Goal: Check status: Check status

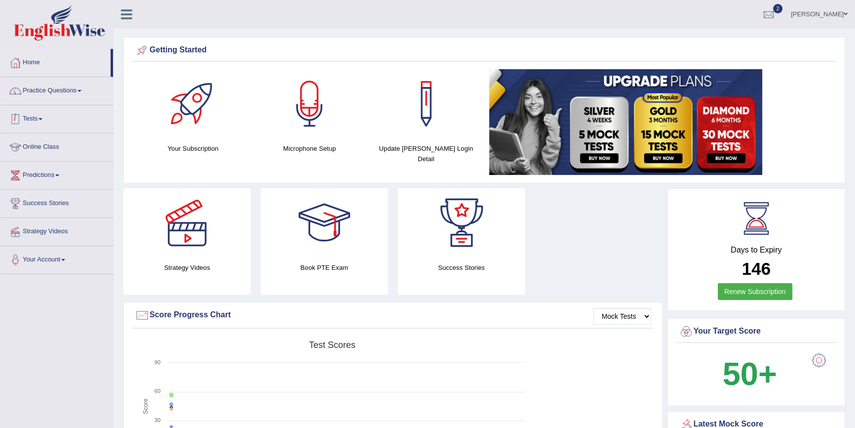
click at [21, 122] on div at bounding box center [15, 119] width 15 height 15
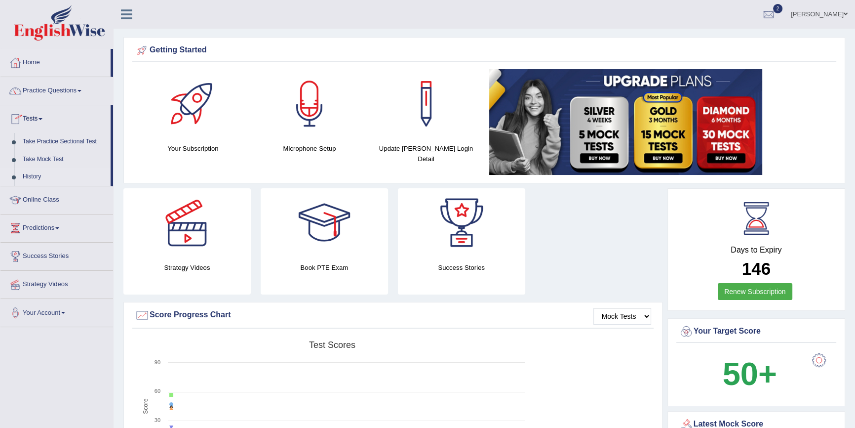
click at [30, 173] on link "History" at bounding box center [64, 177] width 92 height 18
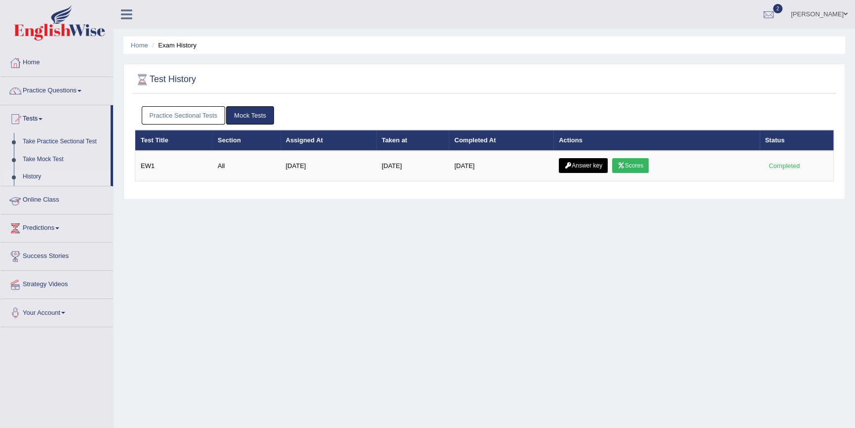
click at [196, 113] on link "Practice Sectional Tests" at bounding box center [184, 115] width 84 height 18
click at [198, 112] on link "Practice Sectional Tests" at bounding box center [184, 115] width 84 height 18
click at [206, 106] on link "Practice Sectional Tests" at bounding box center [184, 115] width 84 height 18
click at [191, 113] on link "Practice Sectional Tests" at bounding box center [184, 115] width 84 height 18
click at [191, 123] on link "Practice Sectional Tests" at bounding box center [184, 115] width 84 height 18
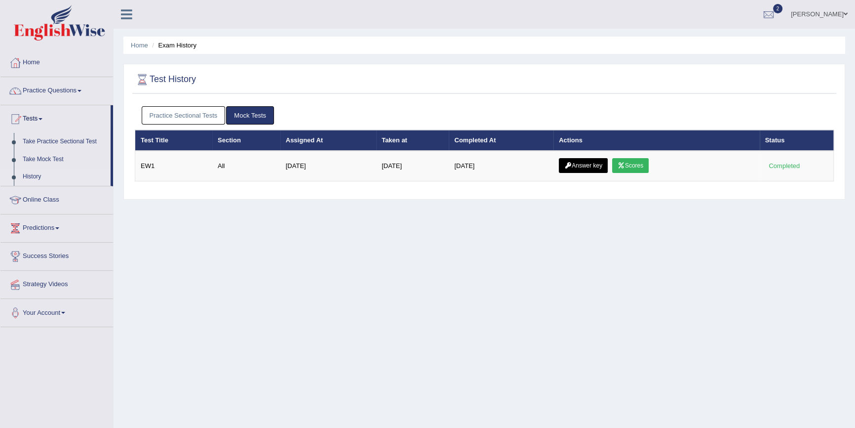
click at [217, 117] on link "Practice Sectional Tests" at bounding box center [184, 115] width 84 height 18
click at [184, 116] on link "Practice Sectional Tests" at bounding box center [184, 115] width 84 height 18
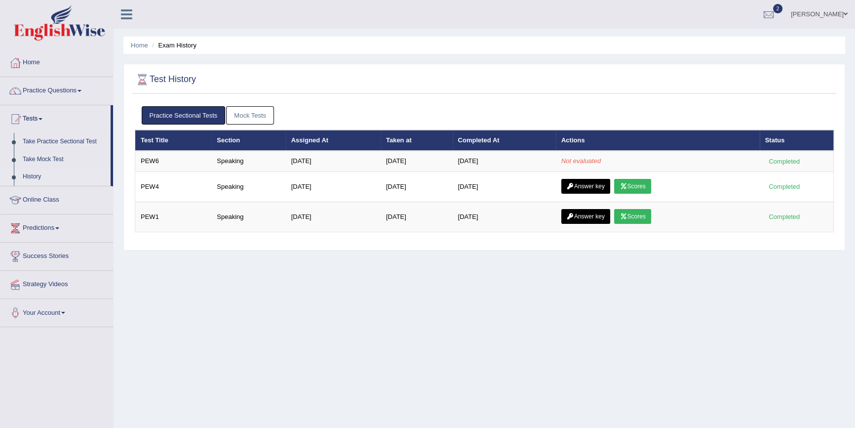
click at [249, 120] on link "Mock Tests" at bounding box center [250, 115] width 48 height 18
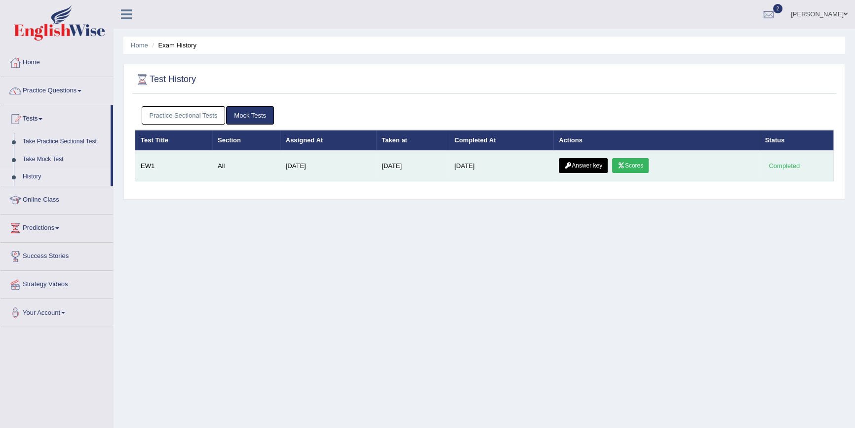
click at [603, 166] on link "Answer key" at bounding box center [583, 165] width 49 height 15
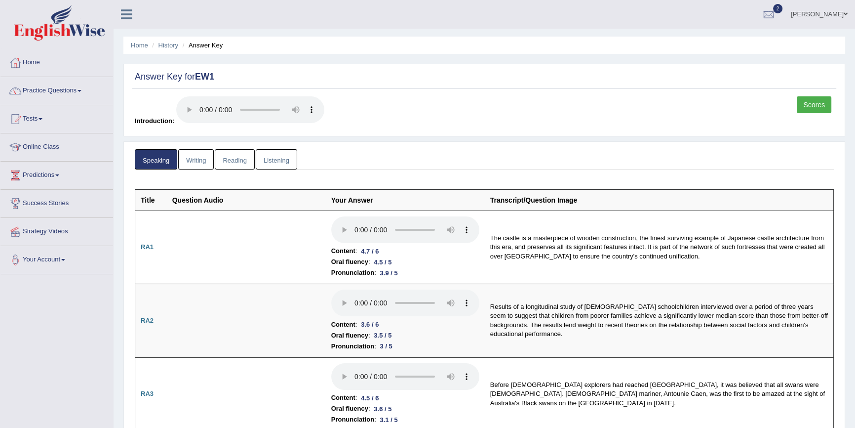
click at [248, 162] on link "Reading" at bounding box center [235, 159] width 40 height 20
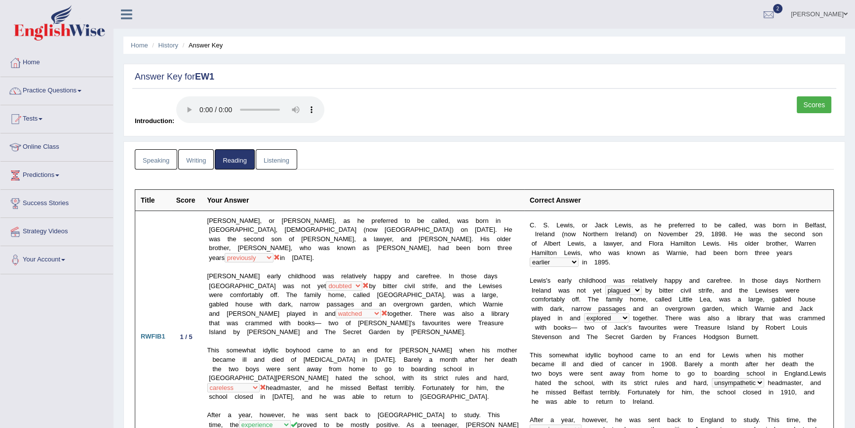
click at [285, 158] on link "Listening" at bounding box center [276, 159] width 41 height 20
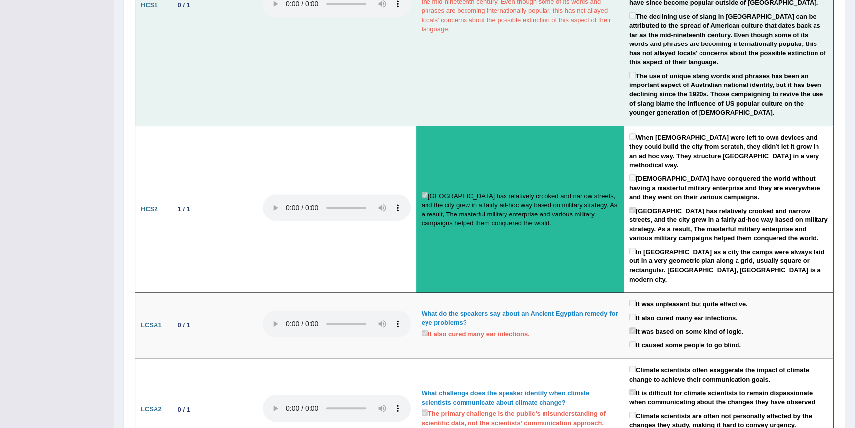
scroll to position [1122, 0]
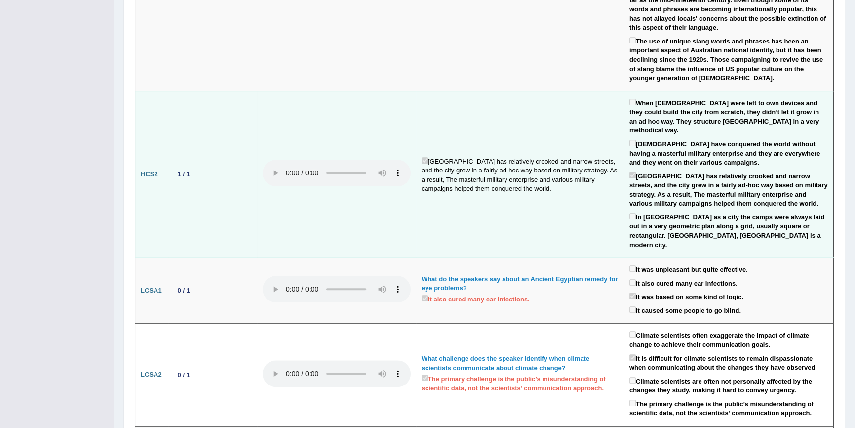
click at [365, 196] on td at bounding box center [336, 174] width 159 height 166
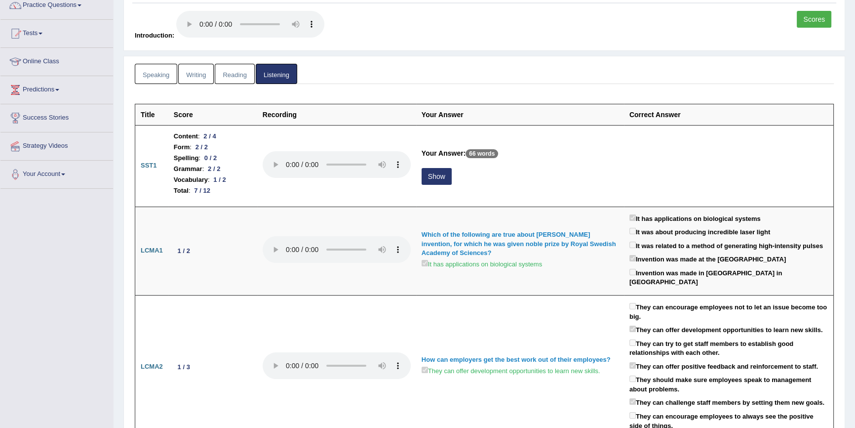
scroll to position [0, 0]
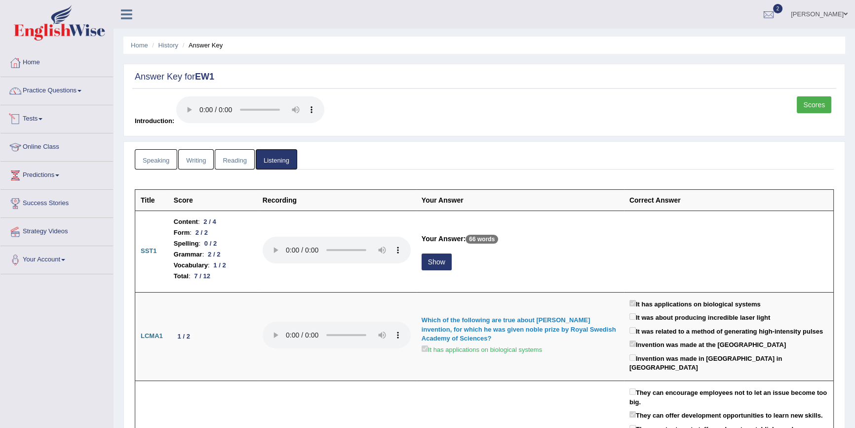
click at [159, 163] on link "Speaking" at bounding box center [156, 159] width 42 height 20
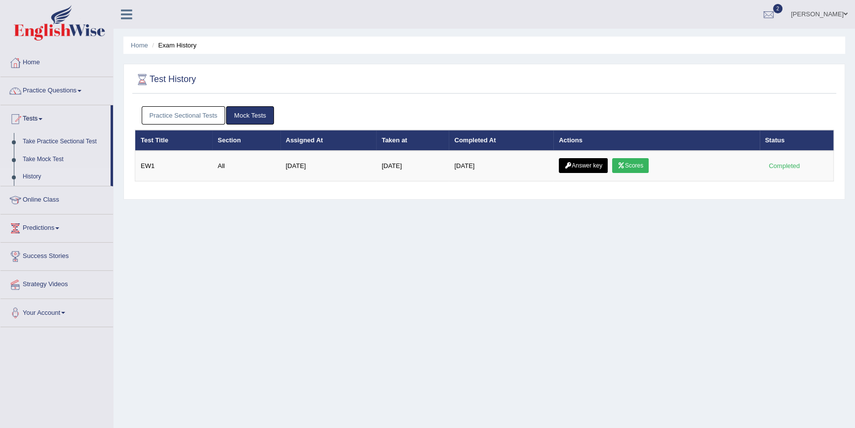
click at [252, 110] on link "Mock Tests" at bounding box center [250, 115] width 48 height 18
click at [198, 108] on link "Practice Sectional Tests" at bounding box center [184, 115] width 84 height 18
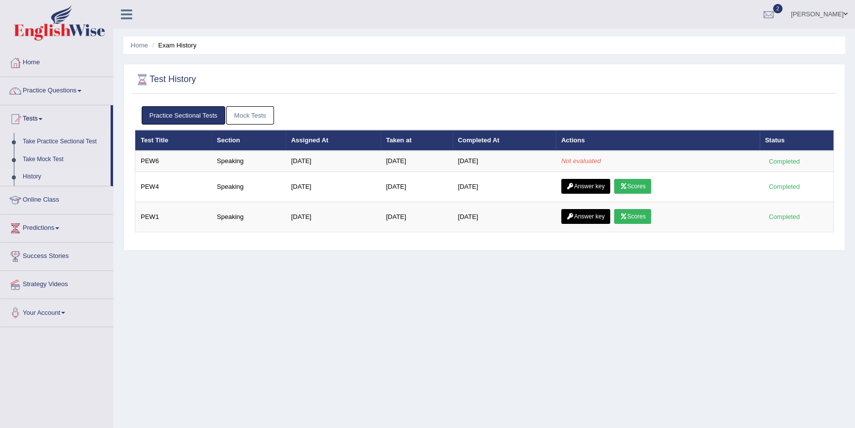
click at [251, 113] on link "Mock Tests" at bounding box center [250, 115] width 48 height 18
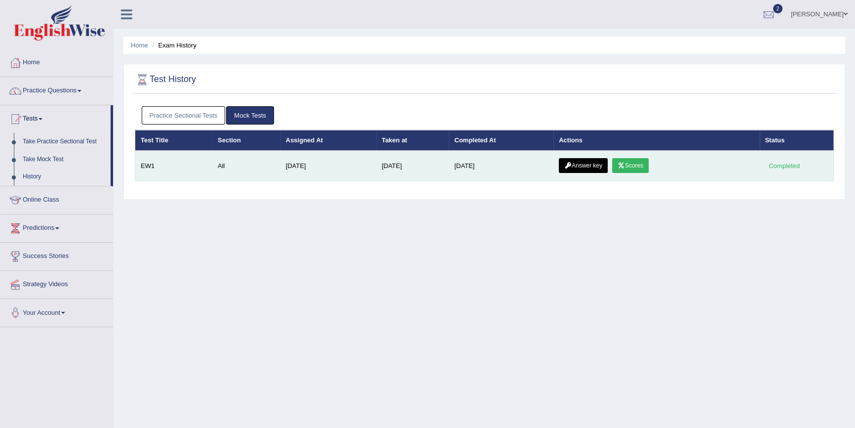
click at [589, 161] on link "Answer key" at bounding box center [583, 165] width 49 height 15
click at [582, 167] on link "Answer key" at bounding box center [583, 165] width 49 height 15
click at [595, 167] on link "Answer key" at bounding box center [583, 165] width 49 height 15
click at [595, 162] on link "Answer key" at bounding box center [583, 165] width 49 height 15
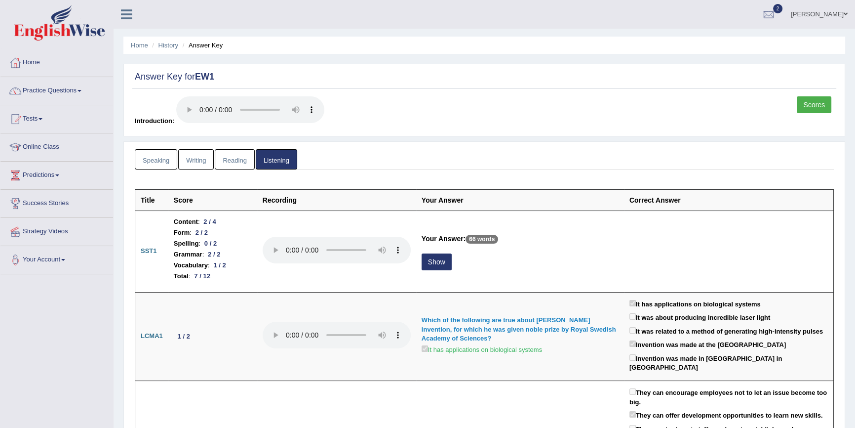
click at [200, 161] on link "Writing" at bounding box center [196, 159] width 36 height 20
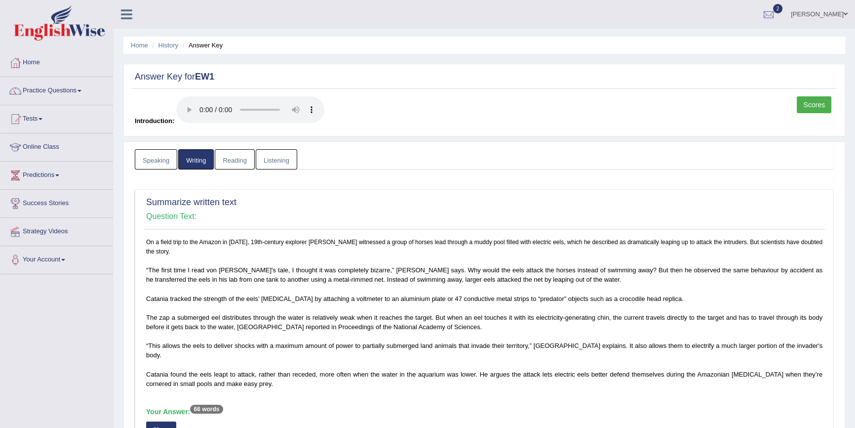
click at [243, 168] on link "Reading" at bounding box center [235, 159] width 40 height 20
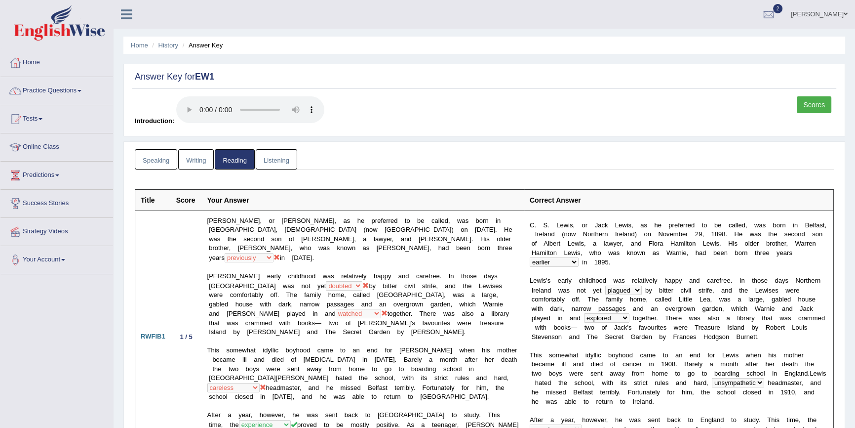
click at [157, 150] on link "Speaking" at bounding box center [156, 159] width 42 height 20
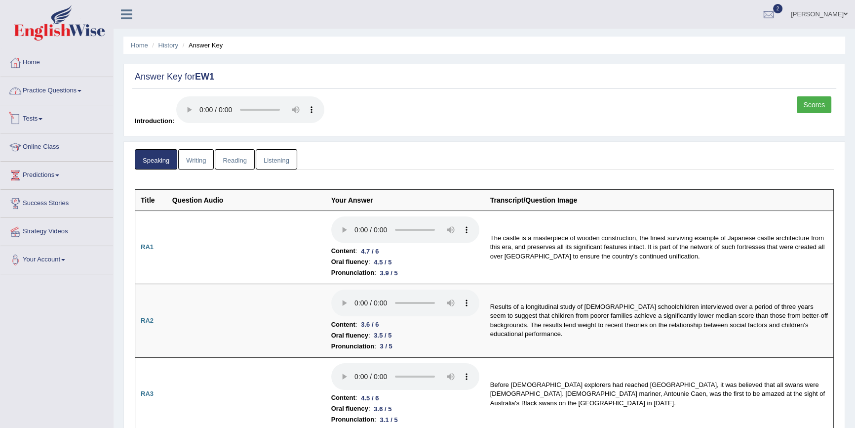
click at [21, 117] on div at bounding box center [15, 119] width 15 height 15
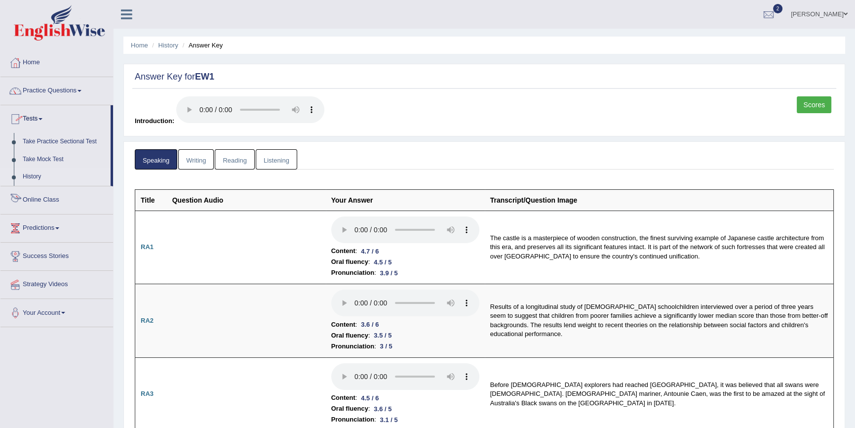
click at [29, 174] on link "History" at bounding box center [64, 177] width 92 height 18
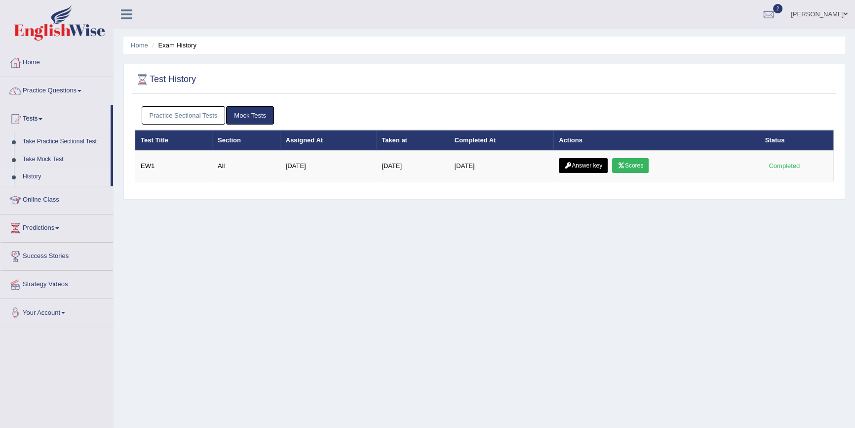
click at [173, 115] on link "Practice Sectional Tests" at bounding box center [184, 115] width 84 height 18
click at [199, 118] on link "Practice Sectional Tests" at bounding box center [184, 115] width 84 height 18
click at [176, 113] on link "Practice Sectional Tests" at bounding box center [184, 115] width 84 height 18
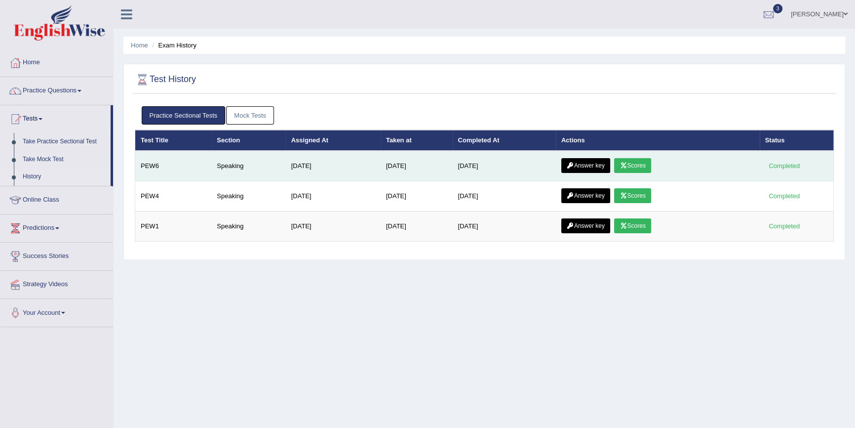
click at [638, 159] on link "Scores" at bounding box center [632, 165] width 37 height 15
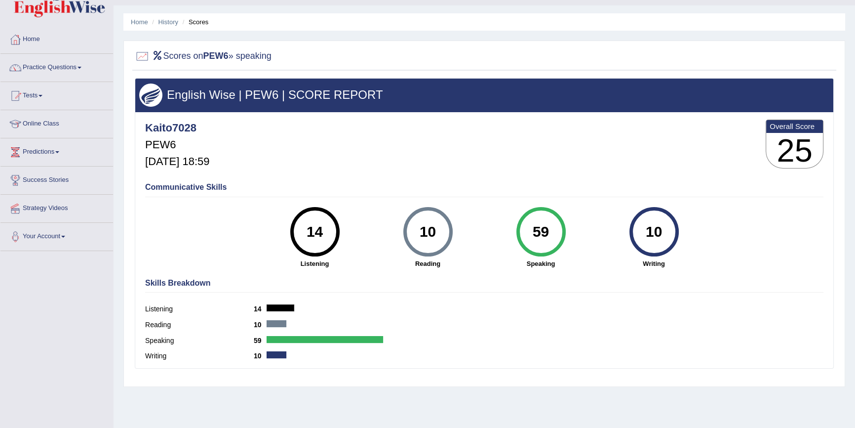
scroll to position [0, 0]
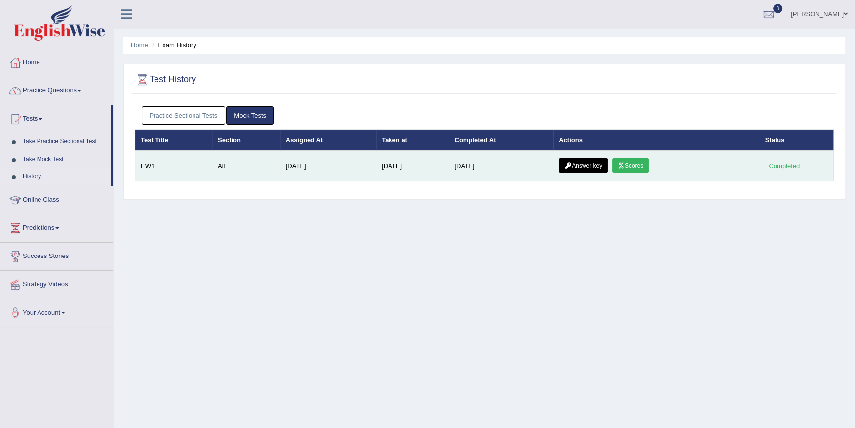
click at [589, 165] on link "Answer key" at bounding box center [583, 165] width 49 height 15
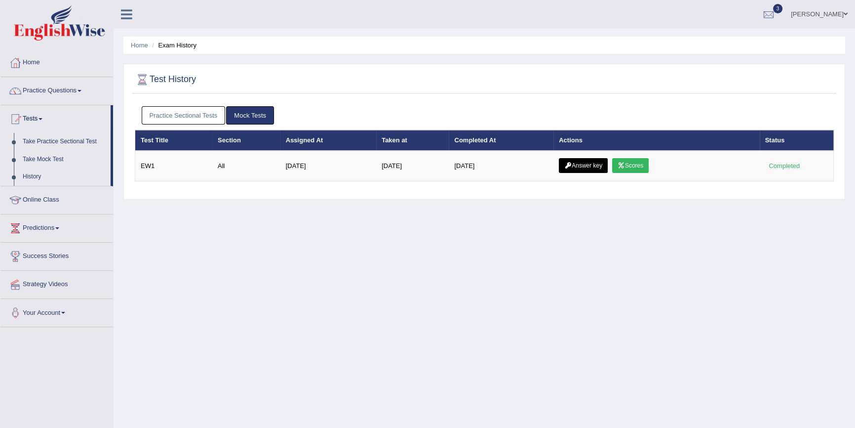
click at [186, 121] on link "Practice Sectional Tests" at bounding box center [184, 115] width 84 height 18
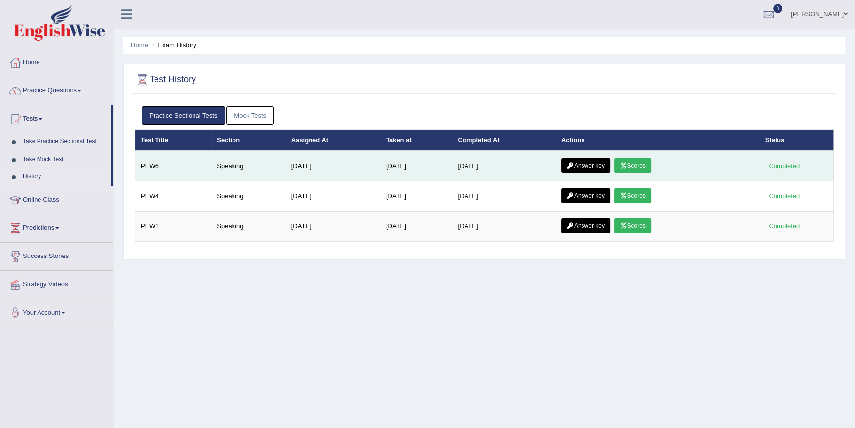
click at [592, 168] on link "Answer key" at bounding box center [585, 165] width 49 height 15
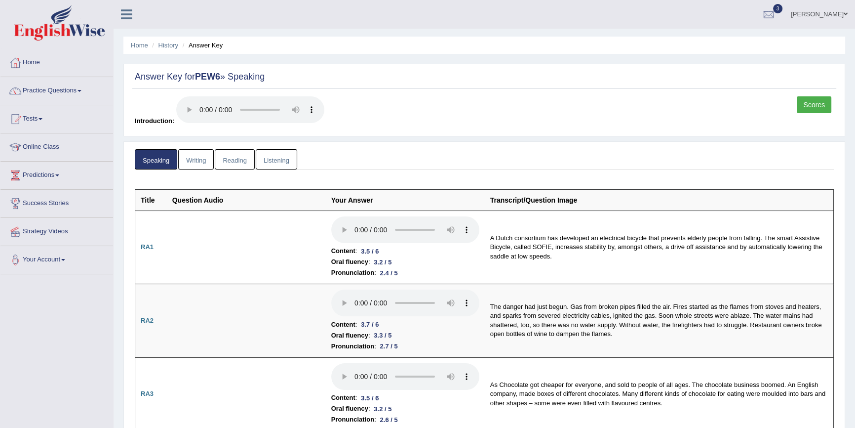
click at [814, 104] on link "Scores" at bounding box center [814, 104] width 35 height 17
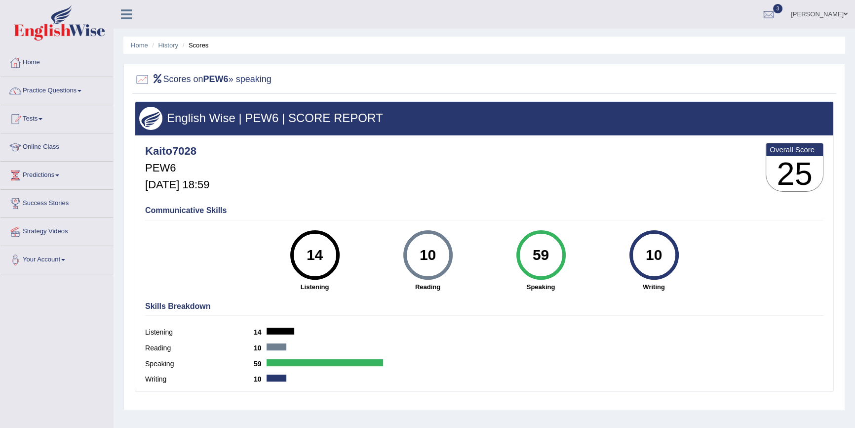
scroll to position [90, 0]
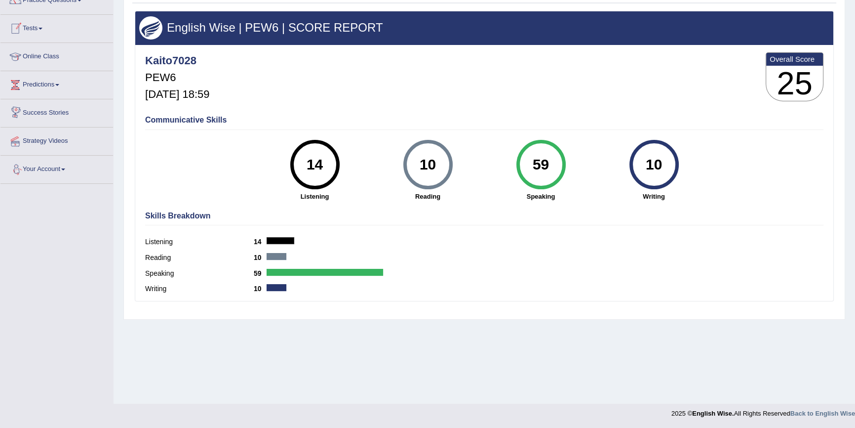
click at [53, 172] on link "Your Account" at bounding box center [56, 168] width 113 height 25
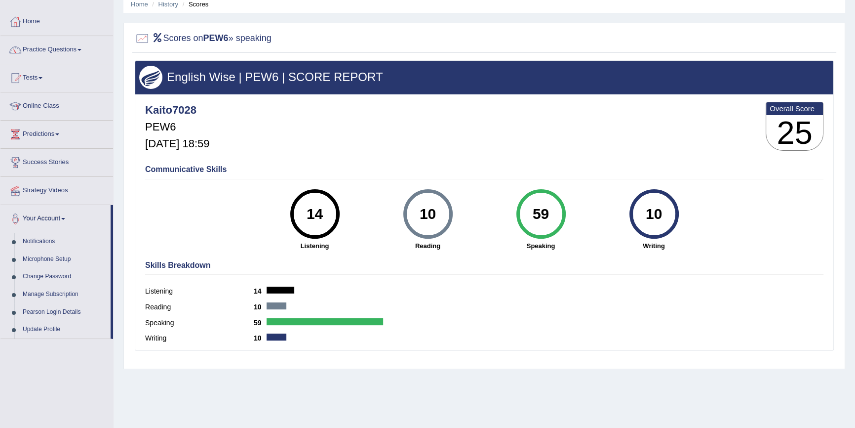
scroll to position [0, 0]
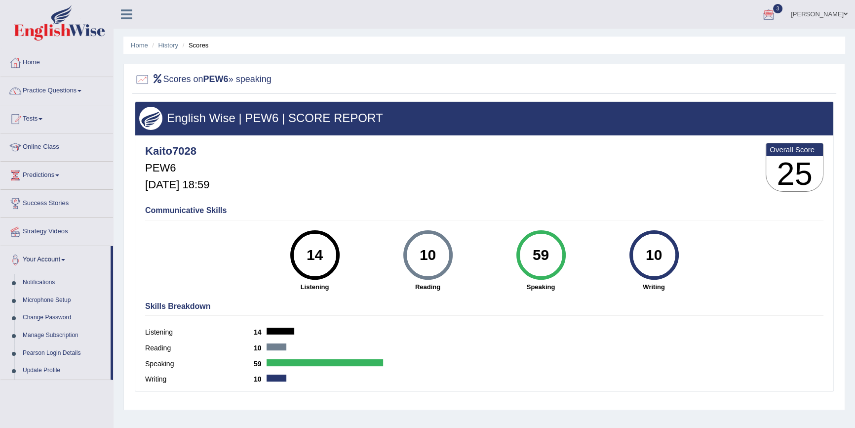
click at [776, 13] on div at bounding box center [768, 14] width 15 height 15
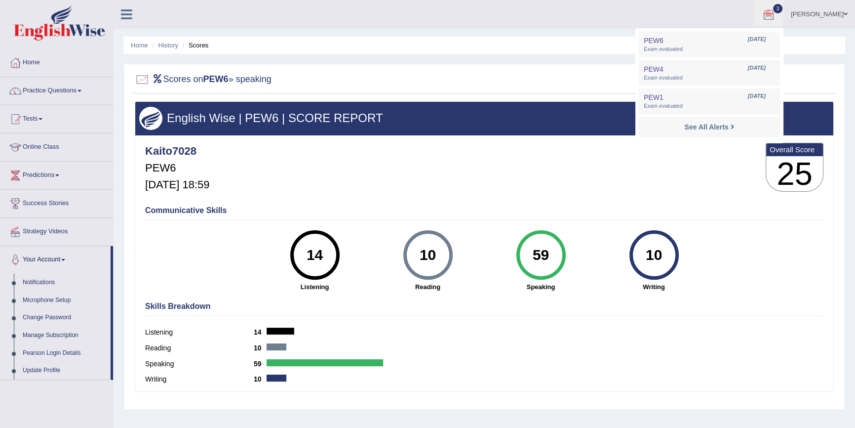
click at [776, 13] on div at bounding box center [768, 14] width 15 height 15
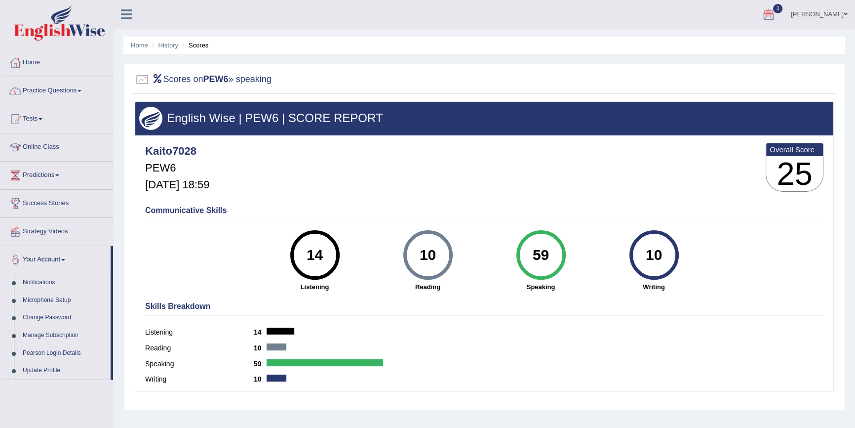
click at [776, 13] on div at bounding box center [768, 14] width 15 height 15
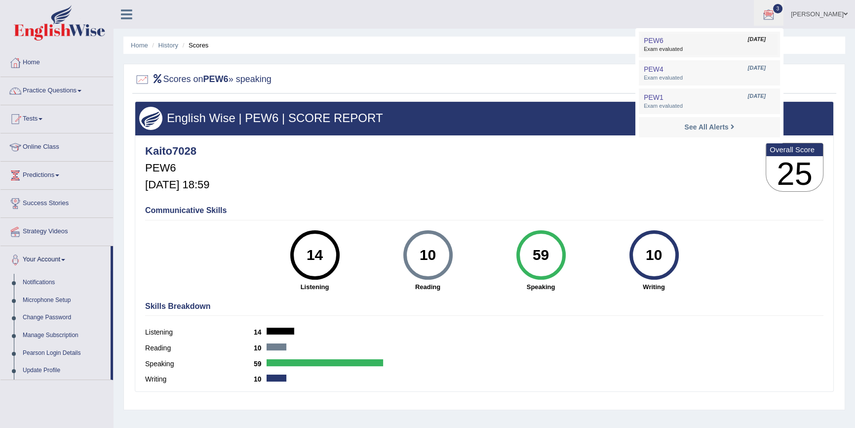
click at [707, 46] on span "Exam evaluated" at bounding box center [709, 49] width 131 height 8
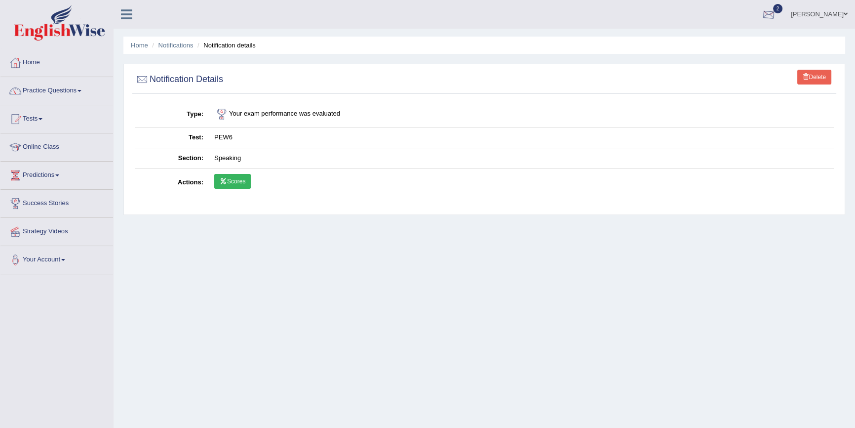
click at [776, 14] on div at bounding box center [768, 14] width 15 height 15
click at [745, 69] on link "PEW1 [DATE] Exam evaluated" at bounding box center [709, 73] width 136 height 21
click at [730, 41] on link "PEW4 Sep 29, 2025 Exam evaluated" at bounding box center [709, 44] width 136 height 21
click at [779, 123] on link "Log out" at bounding box center [801, 128] width 107 height 23
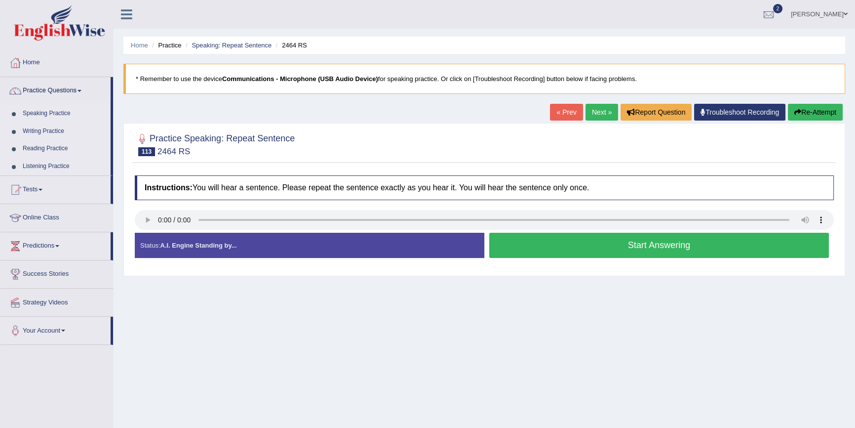
click at [342, 135] on div at bounding box center [484, 144] width 699 height 30
click at [828, 14] on link "[PERSON_NAME]" at bounding box center [820, 13] width 72 height 26
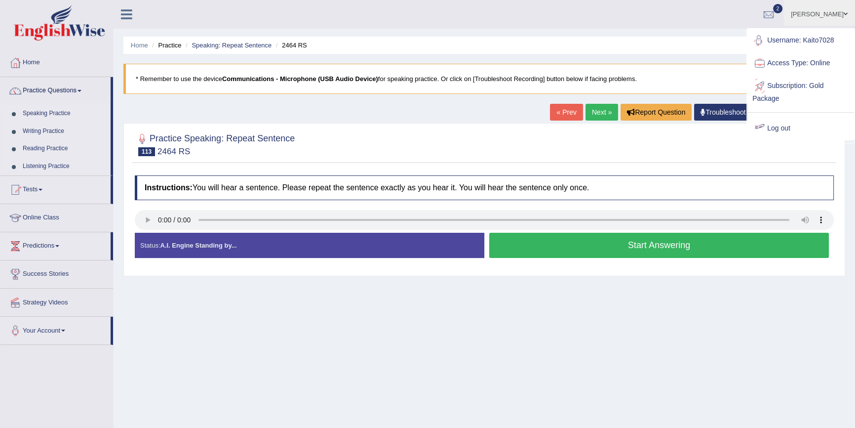
click at [783, 125] on link "Log out" at bounding box center [801, 128] width 107 height 23
